Goal: Find specific page/section: Find specific page/section

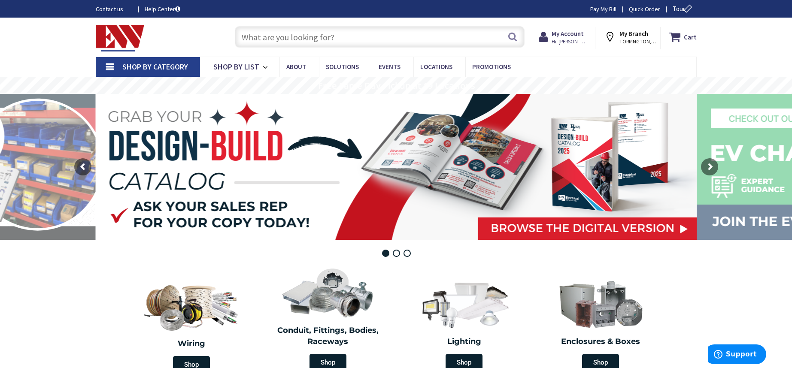
click at [392, 34] on input "text" at bounding box center [380, 36] width 290 height 21
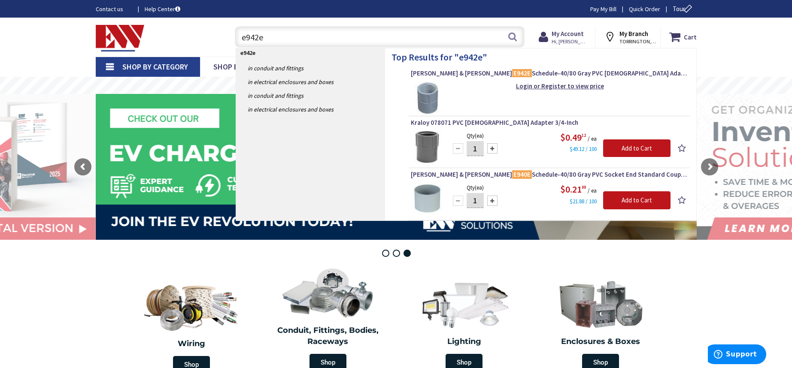
drag, startPoint x: 297, startPoint y: 31, endPoint x: 256, endPoint y: 37, distance: 41.6
click at [256, 37] on input "e942e" at bounding box center [380, 36] width 290 height 21
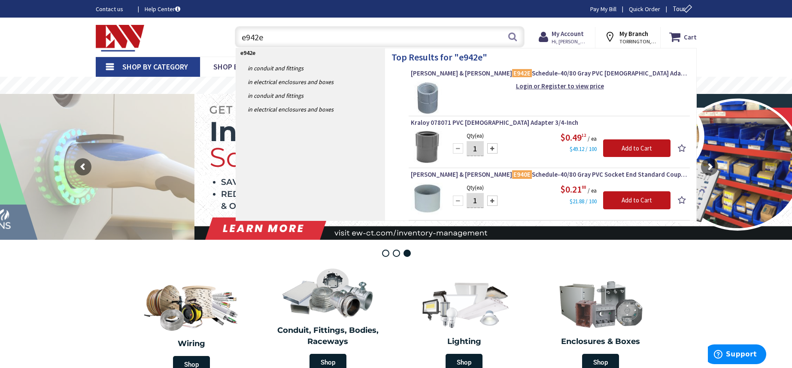
click at [266, 38] on input "e942e" at bounding box center [380, 36] width 290 height 21
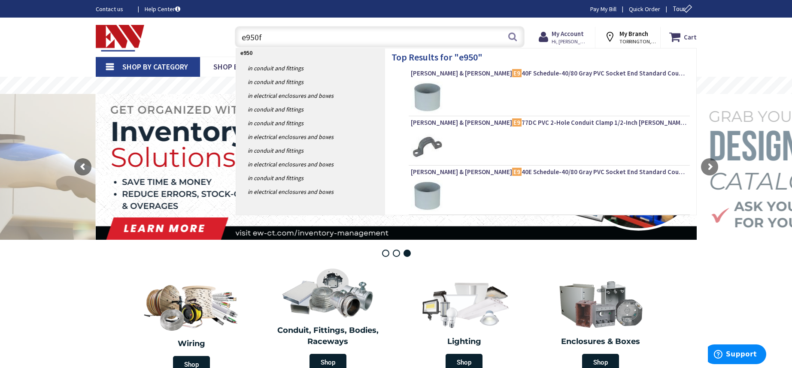
type input "e950fe"
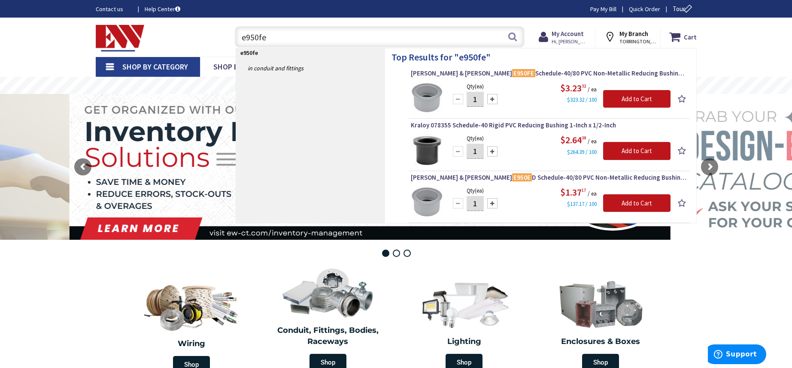
drag, startPoint x: 313, startPoint y: 35, endPoint x: 231, endPoint y: 30, distance: 81.7
click at [231, 30] on div "e950fe e950fe Search" at bounding box center [377, 36] width 294 height 27
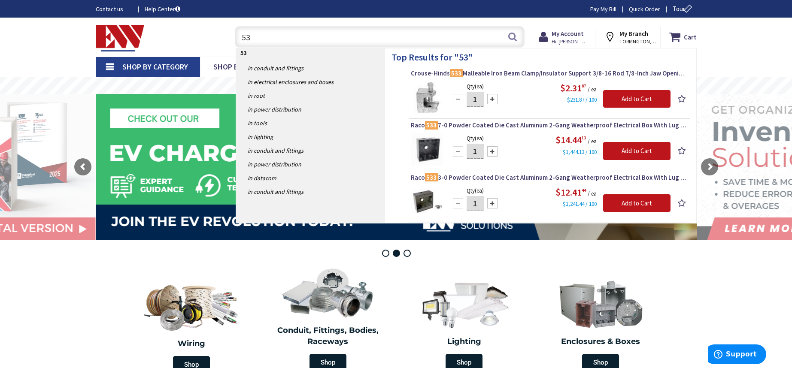
type input "5"
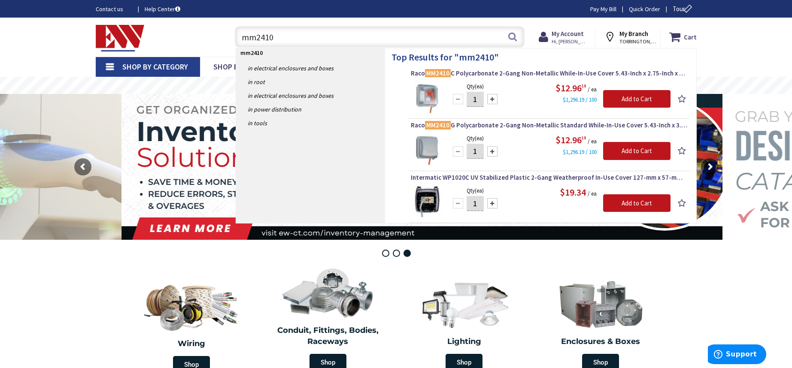
drag, startPoint x: 363, startPoint y: 39, endPoint x: 230, endPoint y: 34, distance: 133.5
click at [230, 34] on div "mm2410 mm2410 Search" at bounding box center [377, 36] width 307 height 27
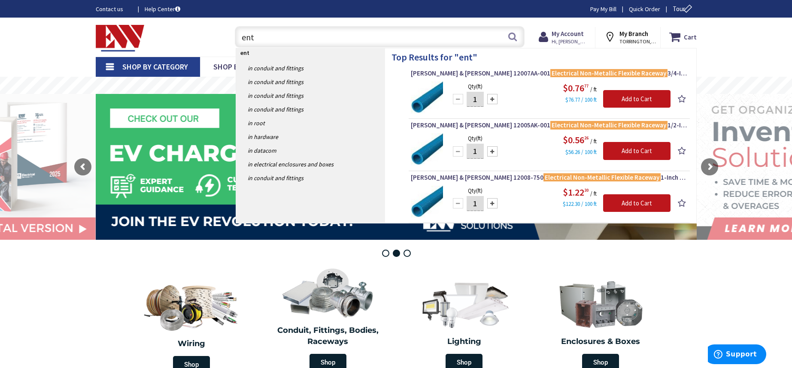
drag, startPoint x: 272, startPoint y: 39, endPoint x: 219, endPoint y: 33, distance: 53.1
click at [219, 33] on div "Toggle Nav ent ent Search Cart My Cart Close You have no items in your shopping…" at bounding box center [395, 37] width 613 height 29
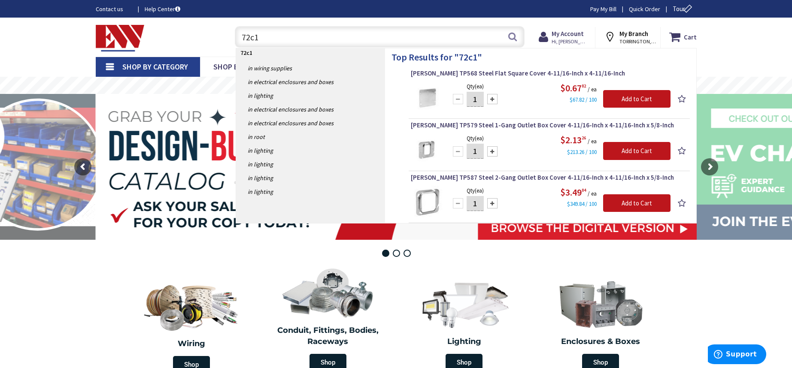
drag, startPoint x: 275, startPoint y: 43, endPoint x: 207, endPoint y: 37, distance: 67.6
click at [207, 37] on div "Toggle Nav 72c1 72c1 Search Cart My Cart Close You have no items in your shoppi…" at bounding box center [395, 37] width 613 height 29
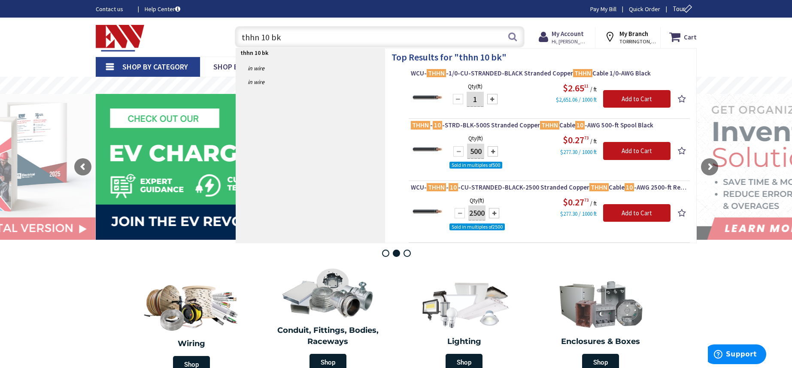
drag, startPoint x: 312, startPoint y: 36, endPoint x: 197, endPoint y: 36, distance: 115.4
click at [197, 36] on div "Toggle Nav thhn 10 bk thhn 10 bk Search Cart My Cart Close You have no items in…" at bounding box center [395, 37] width 613 height 29
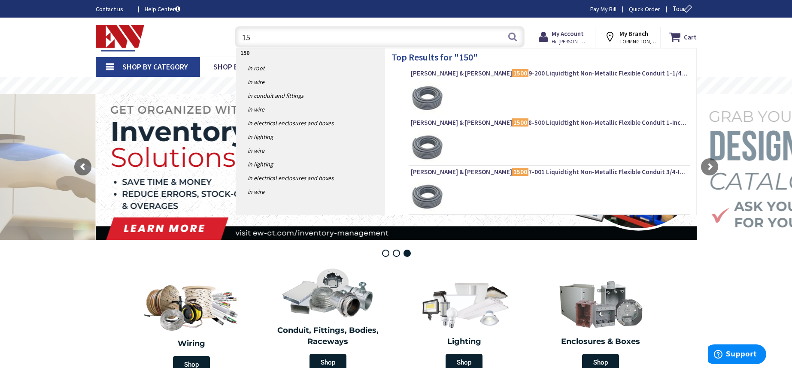
type input "1"
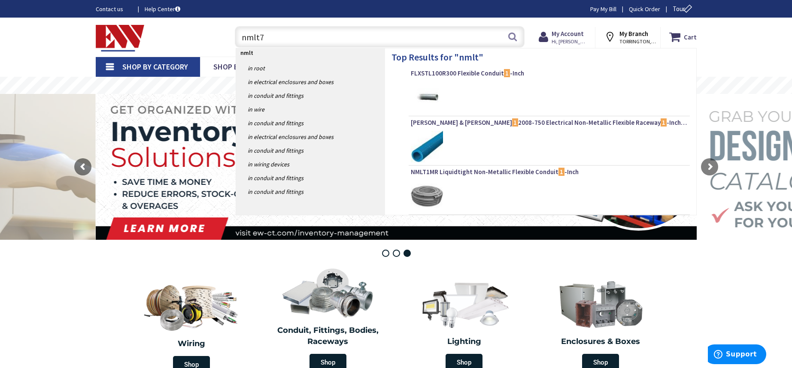
type input "nmlt75"
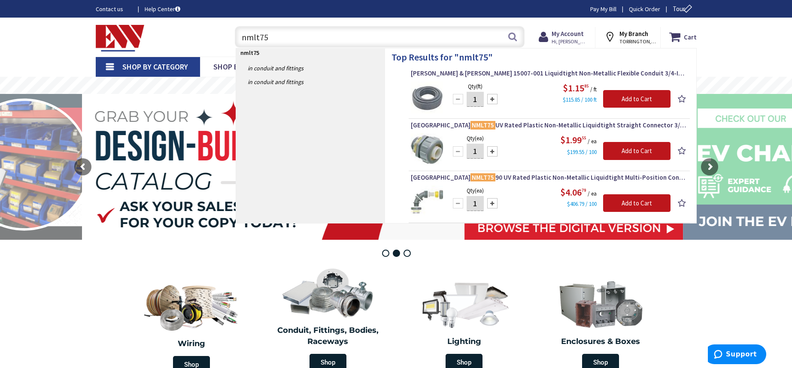
drag, startPoint x: 342, startPoint y: 37, endPoint x: 232, endPoint y: 35, distance: 110.7
click at [232, 35] on div "nmlt75 nmlt75 Search" at bounding box center [377, 36] width 294 height 27
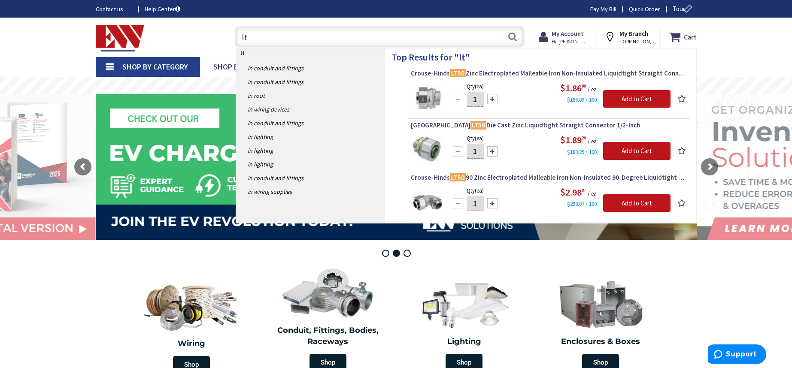
type input "l"
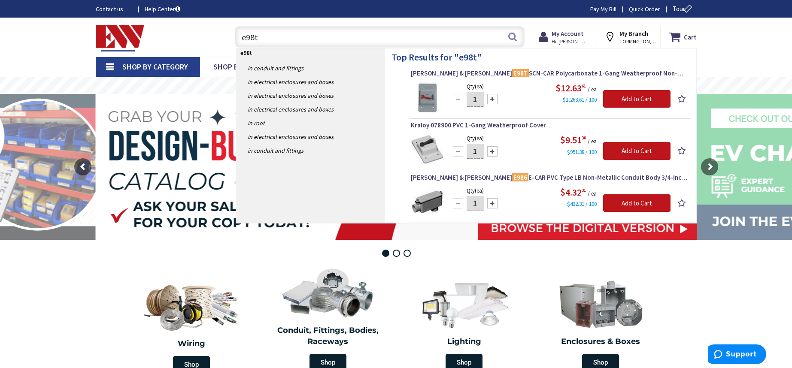
drag, startPoint x: 258, startPoint y: 33, endPoint x: 206, endPoint y: 23, distance: 52.9
click at [202, 24] on div "Toggle Nav e98t e98t Search Cart My Cart Close You have no items in your shoppi…" at bounding box center [395, 37] width 613 height 29
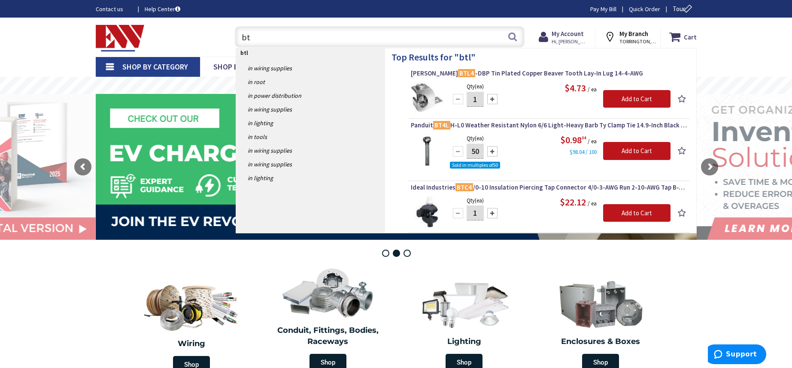
type input "b"
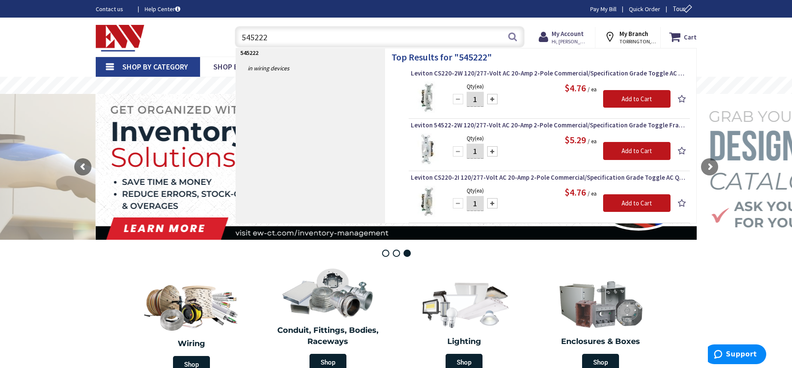
drag, startPoint x: 316, startPoint y: 41, endPoint x: 236, endPoint y: 38, distance: 80.3
click at [236, 38] on input "545222" at bounding box center [380, 36] width 290 height 21
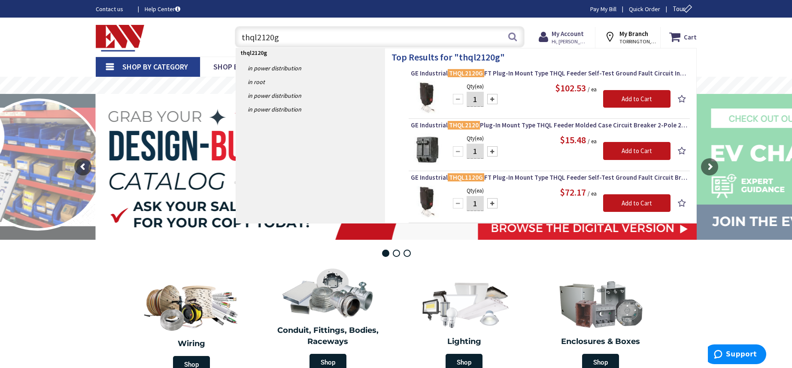
drag, startPoint x: 293, startPoint y: 39, endPoint x: 219, endPoint y: 35, distance: 74.3
click at [219, 35] on div "Toggle Nav thql2120g thql2120g Search Cart My Cart Close You have no items in y…" at bounding box center [395, 37] width 613 height 29
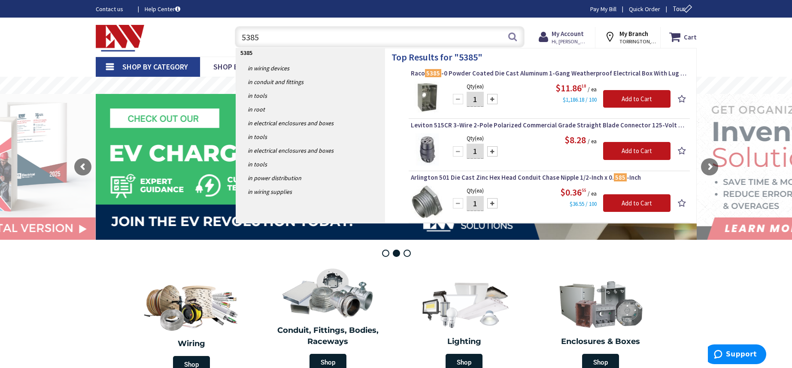
drag, startPoint x: 295, startPoint y: 43, endPoint x: 223, endPoint y: 35, distance: 72.1
click at [223, 35] on div "Toggle Nav 5385 5385 Search Cart My Cart Close You have no items in your shoppi…" at bounding box center [395, 37] width 613 height 29
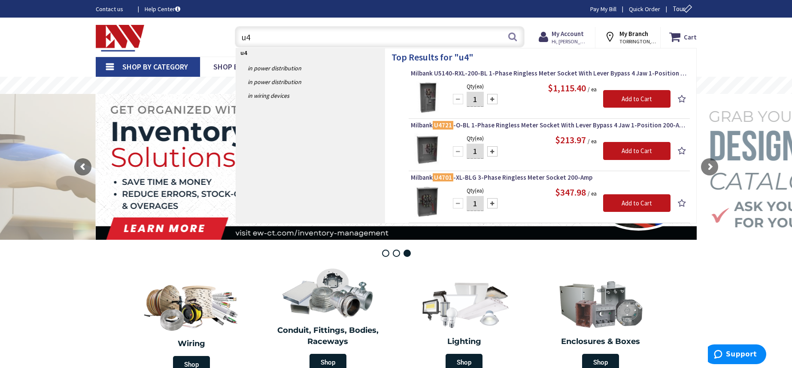
type input "u"
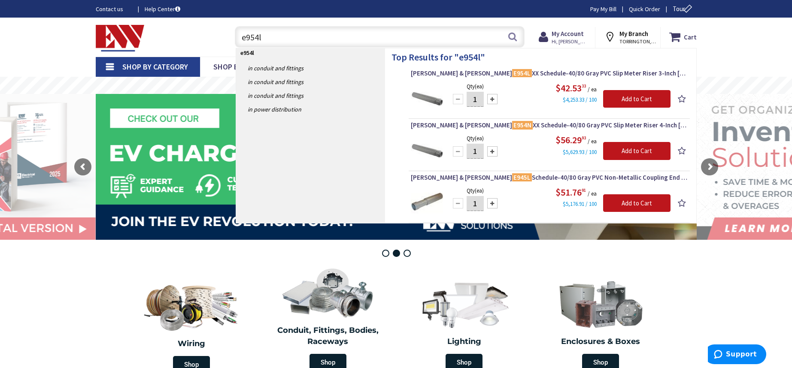
drag, startPoint x: 236, startPoint y: 40, endPoint x: 218, endPoint y: 40, distance: 18.0
click at [218, 40] on div "Toggle Nav e954l e954l Search Cart My Cart Close You have no items in your shop…" at bounding box center [395, 37] width 613 height 29
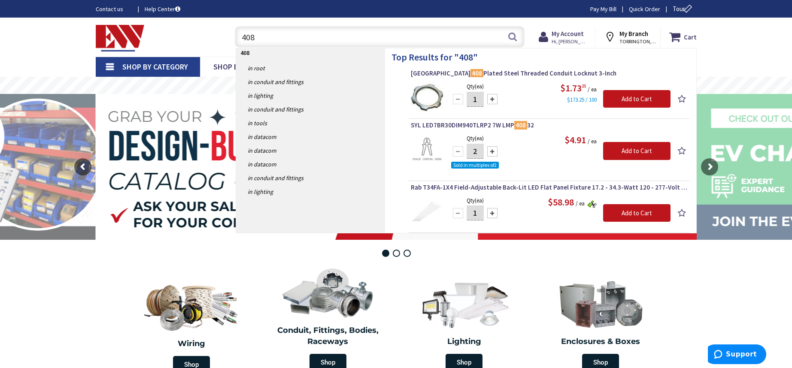
drag, startPoint x: 260, startPoint y: 36, endPoint x: 235, endPoint y: 37, distance: 24.9
click at [235, 37] on input "408" at bounding box center [380, 36] width 290 height 21
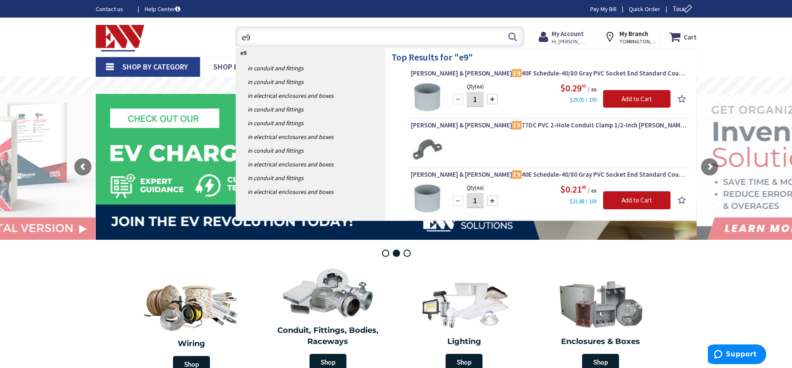
type input "e"
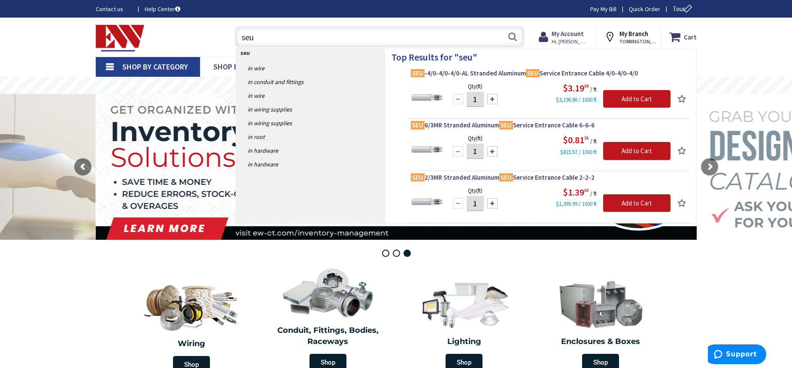
drag, startPoint x: 285, startPoint y: 38, endPoint x: 217, endPoint y: 38, distance: 68.2
click at [217, 38] on div "Toggle Nav seu seu Search Cart My Cart Close You have no items in your shopping…" at bounding box center [395, 37] width 613 height 29
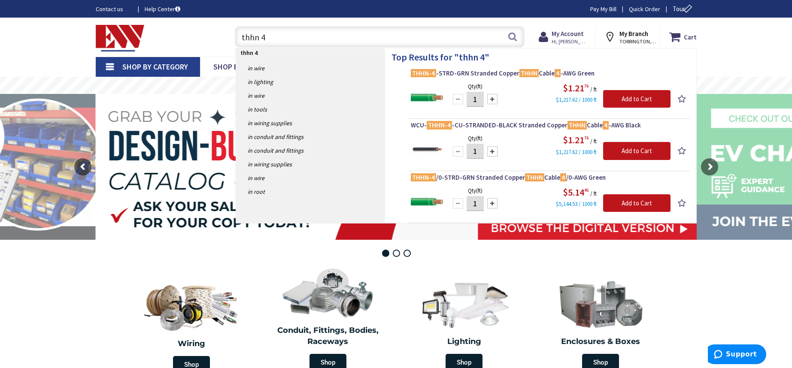
drag, startPoint x: 278, startPoint y: 44, endPoint x: 235, endPoint y: 36, distance: 44.1
click at [235, 36] on input "thhn 4" at bounding box center [380, 36] width 290 height 21
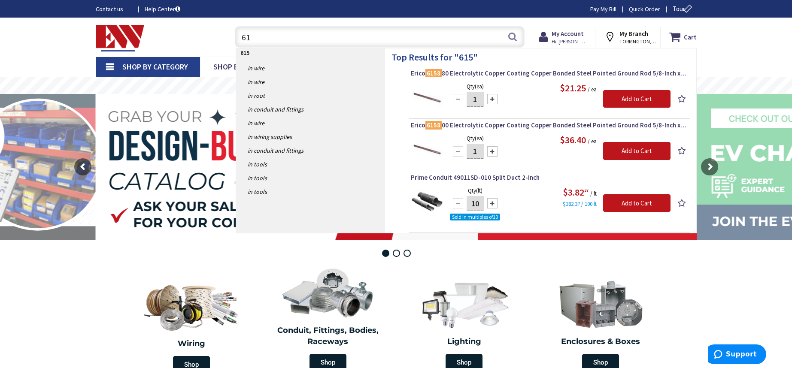
type input "6"
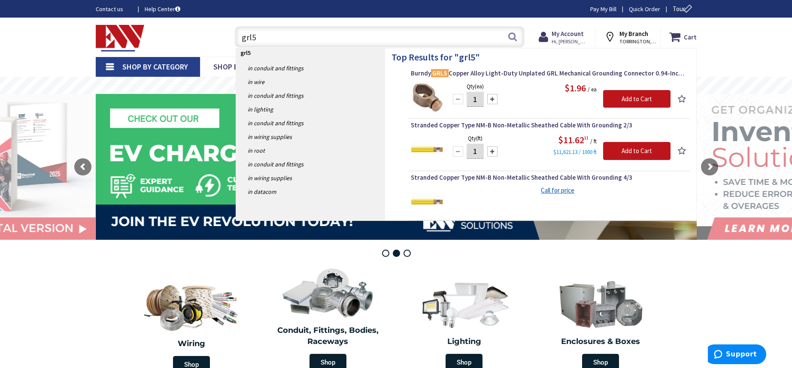
drag, startPoint x: 255, startPoint y: 38, endPoint x: 233, endPoint y: 38, distance: 21.9
click at [233, 38] on div "grl5 grl5 Search" at bounding box center [377, 36] width 294 height 27
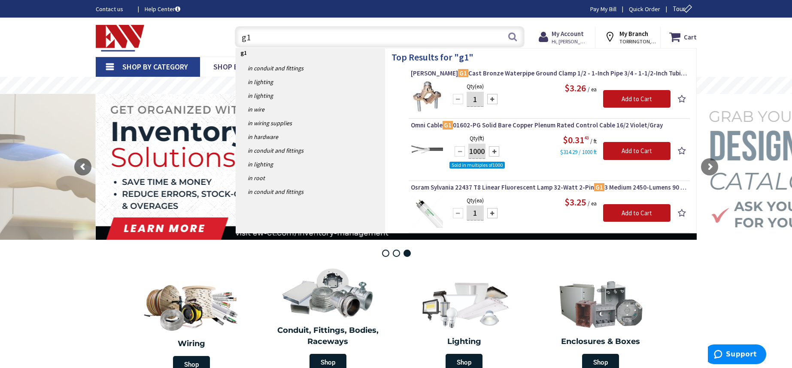
type input "g"
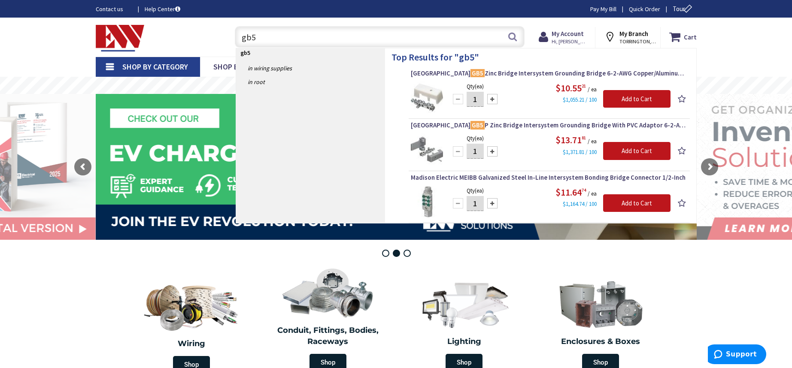
drag, startPoint x: 244, startPoint y: 39, endPoint x: 225, endPoint y: 38, distance: 18.9
click at [225, 38] on div "gb5 gb5 Search" at bounding box center [377, 36] width 307 height 27
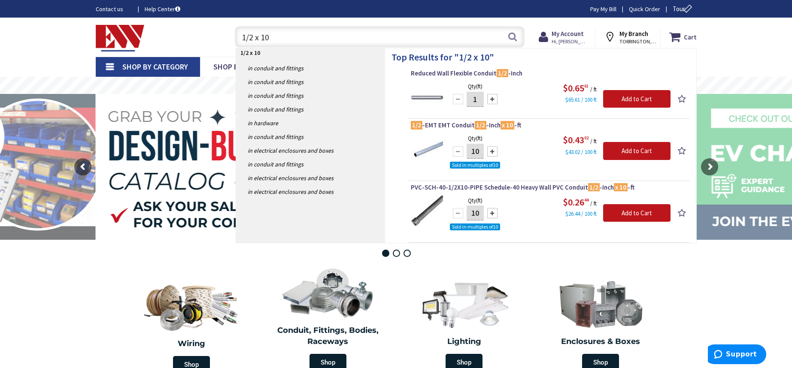
drag, startPoint x: 295, startPoint y: 36, endPoint x: 244, endPoint y: 36, distance: 51.5
click at [244, 36] on input "1/2 x 10" at bounding box center [380, 36] width 290 height 21
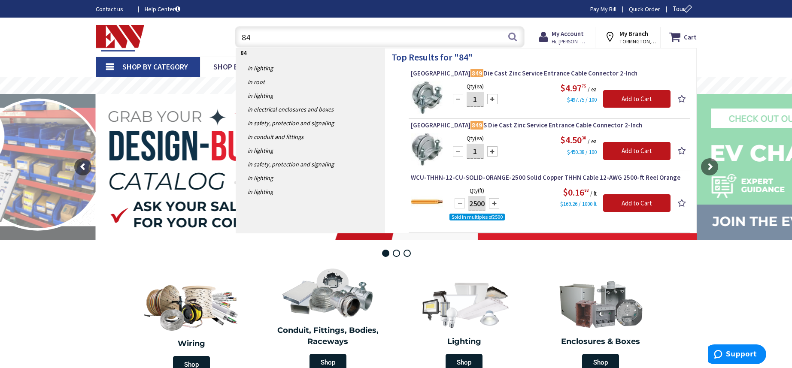
type input "8"
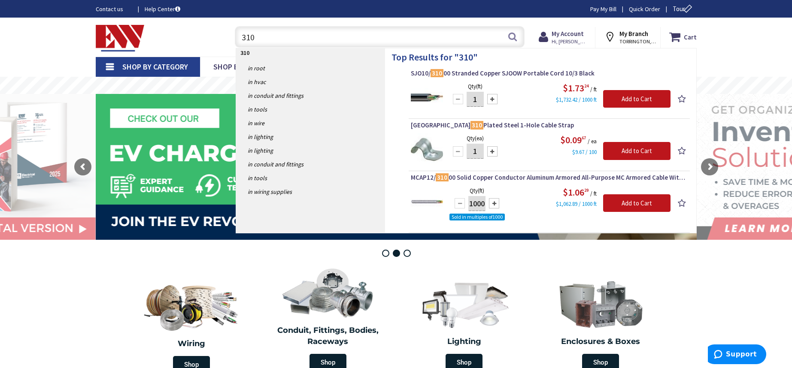
drag, startPoint x: 279, startPoint y: 33, endPoint x: 227, endPoint y: 35, distance: 51.5
click at [227, 35] on div "310 310 Search" at bounding box center [377, 36] width 307 height 27
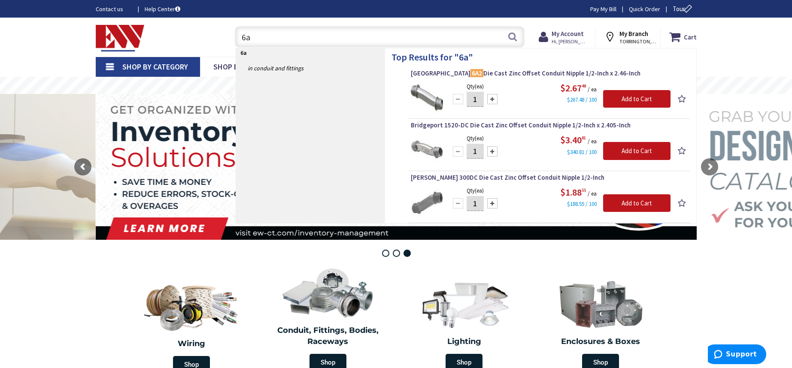
type input "6"
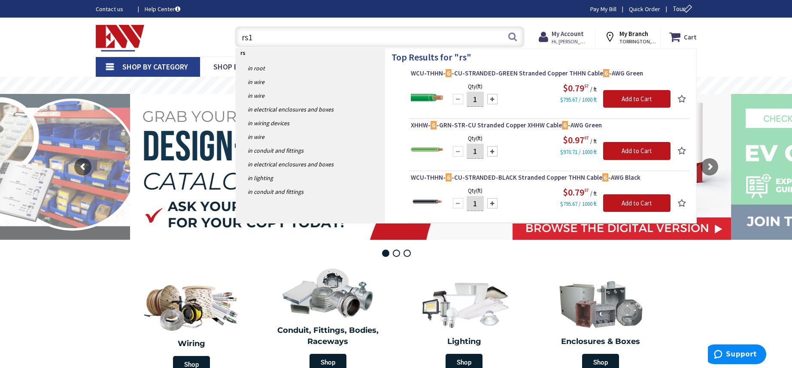
type input "rs16"
